Goal: Task Accomplishment & Management: Manage account settings

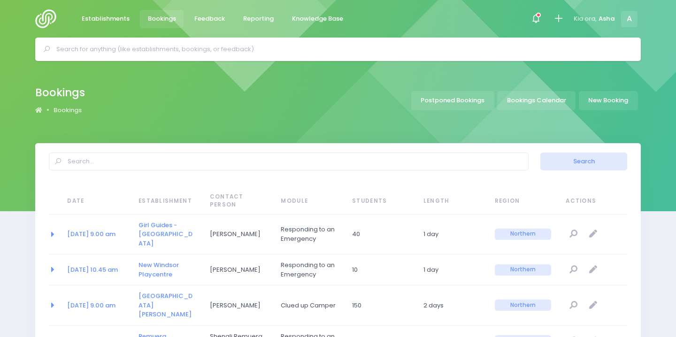
select select "20"
click at [537, 19] on span at bounding box center [536, 19] width 2 height 2
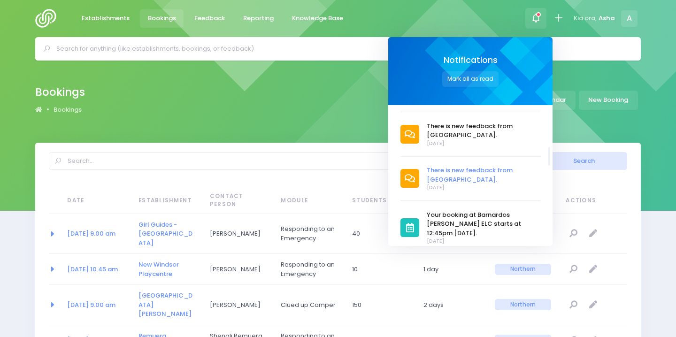
scroll to position [437, 0]
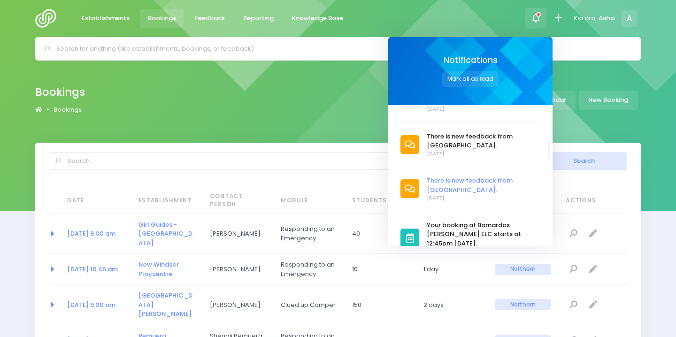
click at [451, 176] on span "There is new feedback from [GEOGRAPHIC_DATA]." at bounding box center [484, 185] width 114 height 18
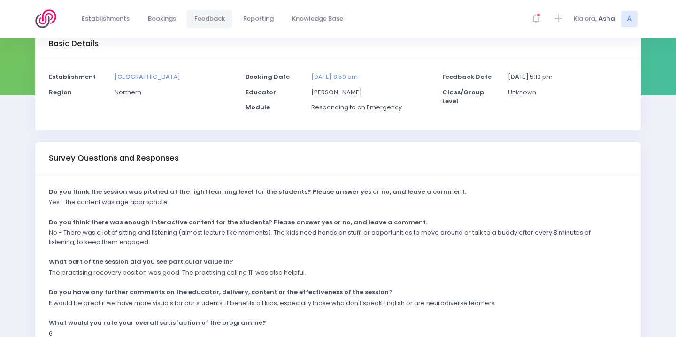
scroll to position [142, 0]
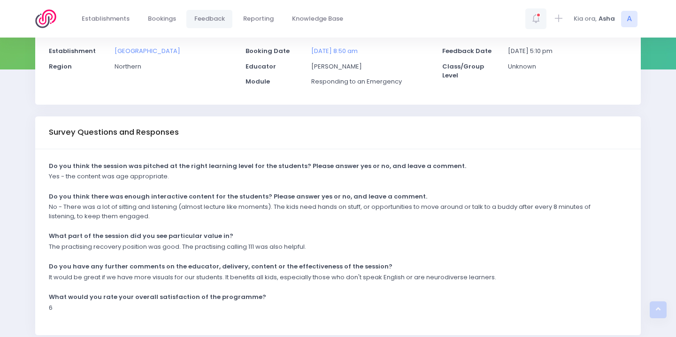
click at [539, 15] on icon at bounding box center [538, 15] width 5 height 5
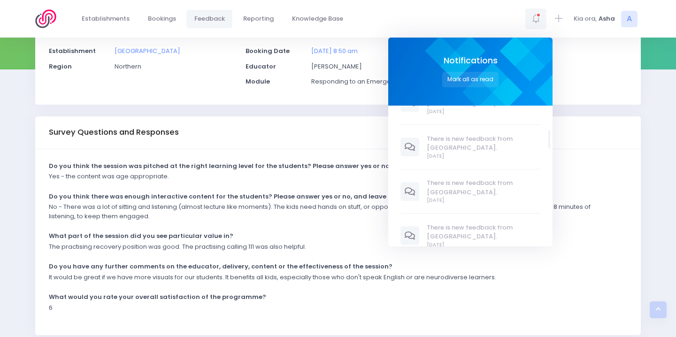
scroll to position [458, 0]
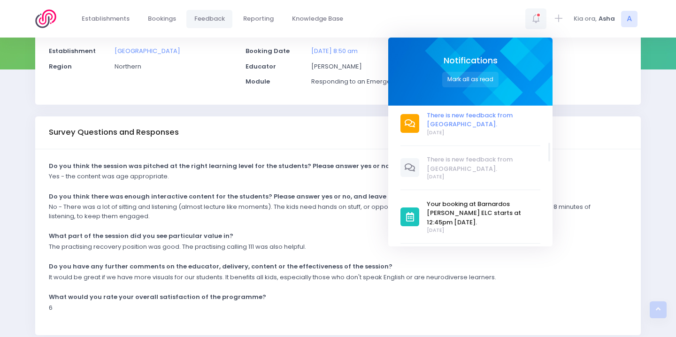
click at [454, 114] on span "There is new feedback from [GEOGRAPHIC_DATA]." at bounding box center [484, 120] width 114 height 18
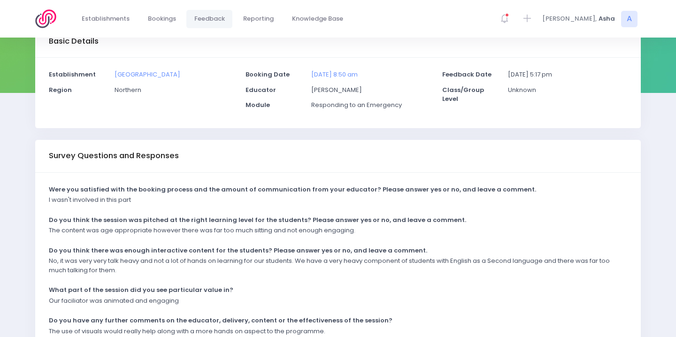
scroll to position [213, 0]
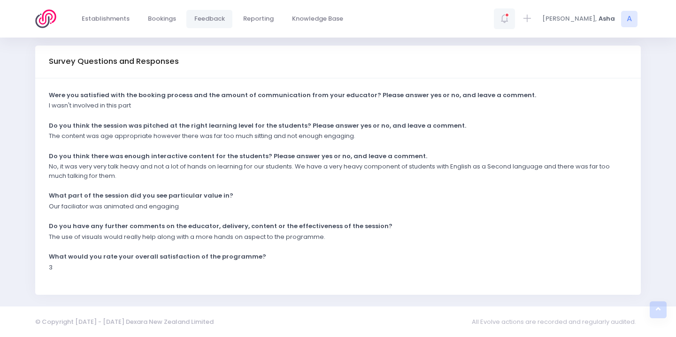
click at [510, 21] on icon at bounding box center [504, 18] width 11 height 11
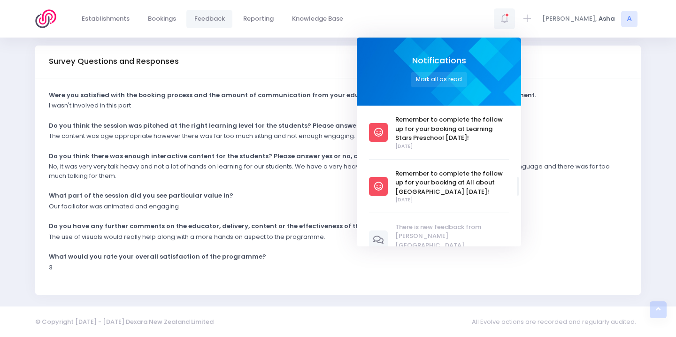
scroll to position [879, 0]
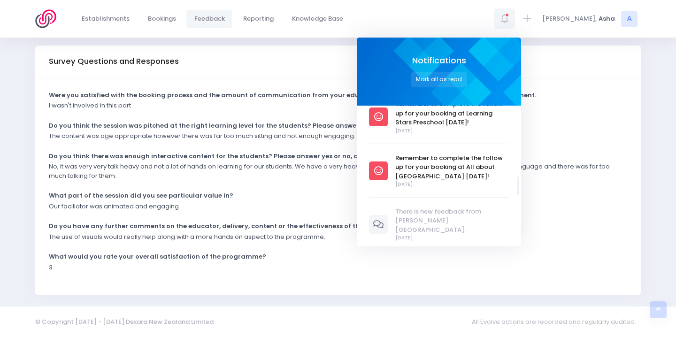
click at [460, 207] on span "There is new feedback from [PERSON_NAME][GEOGRAPHIC_DATA]." at bounding box center [453, 221] width 114 height 28
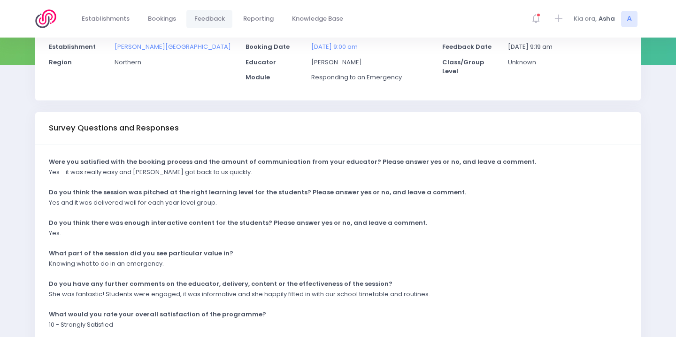
scroll to position [179, 0]
